Goal: Information Seeking & Learning: Learn about a topic

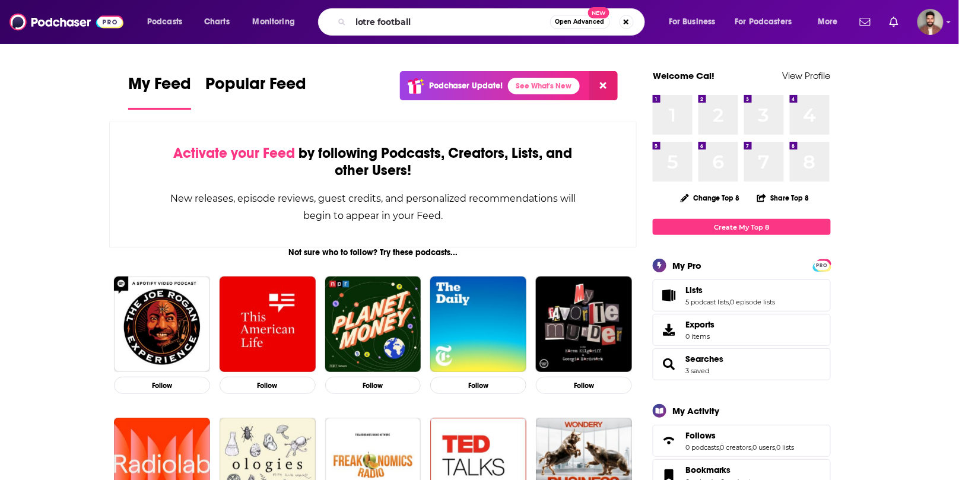
type input "lotre football"
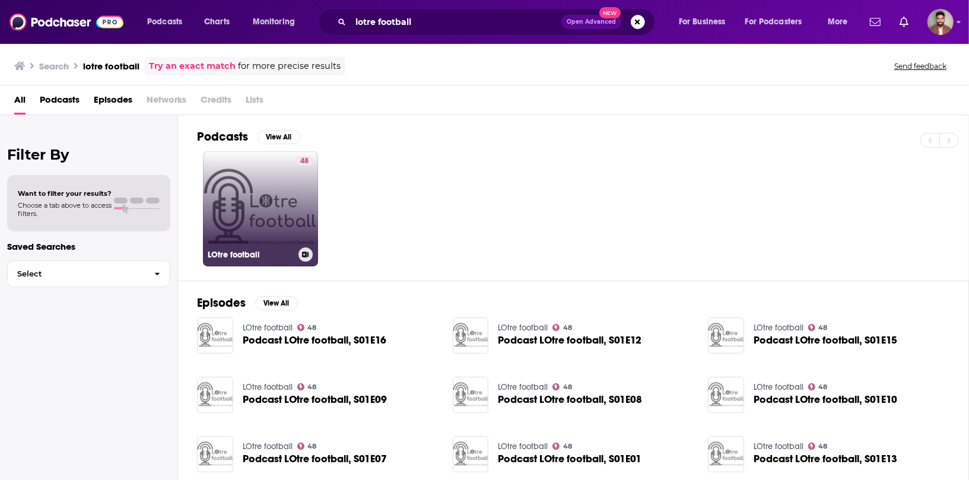
click at [269, 211] on link "48 LOtre football" at bounding box center [260, 208] width 115 height 115
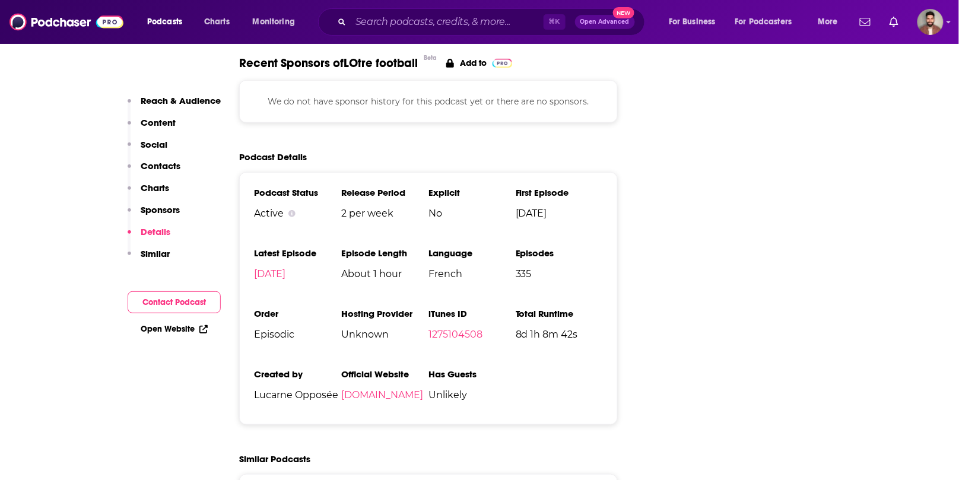
scroll to position [1522, 0]
